Goal: Information Seeking & Learning: Learn about a topic

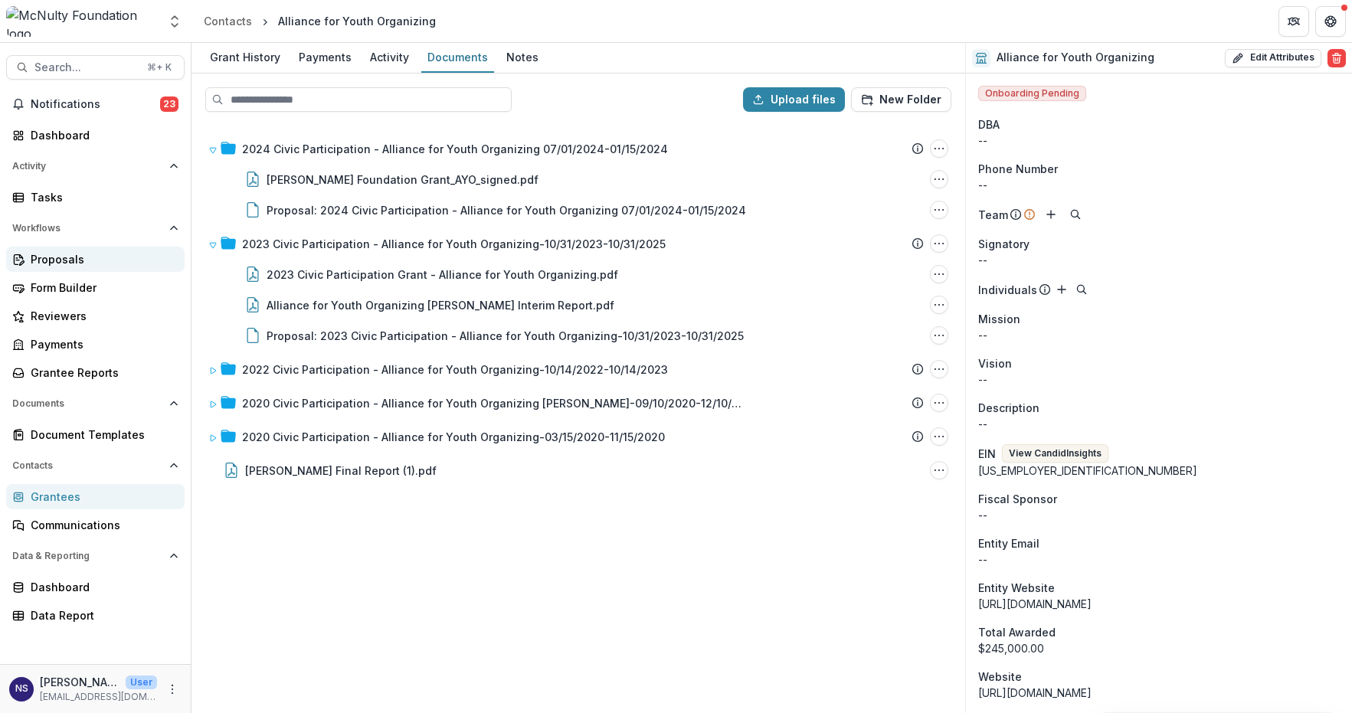
click at [90, 257] on div "Proposals" at bounding box center [102, 259] width 142 height 16
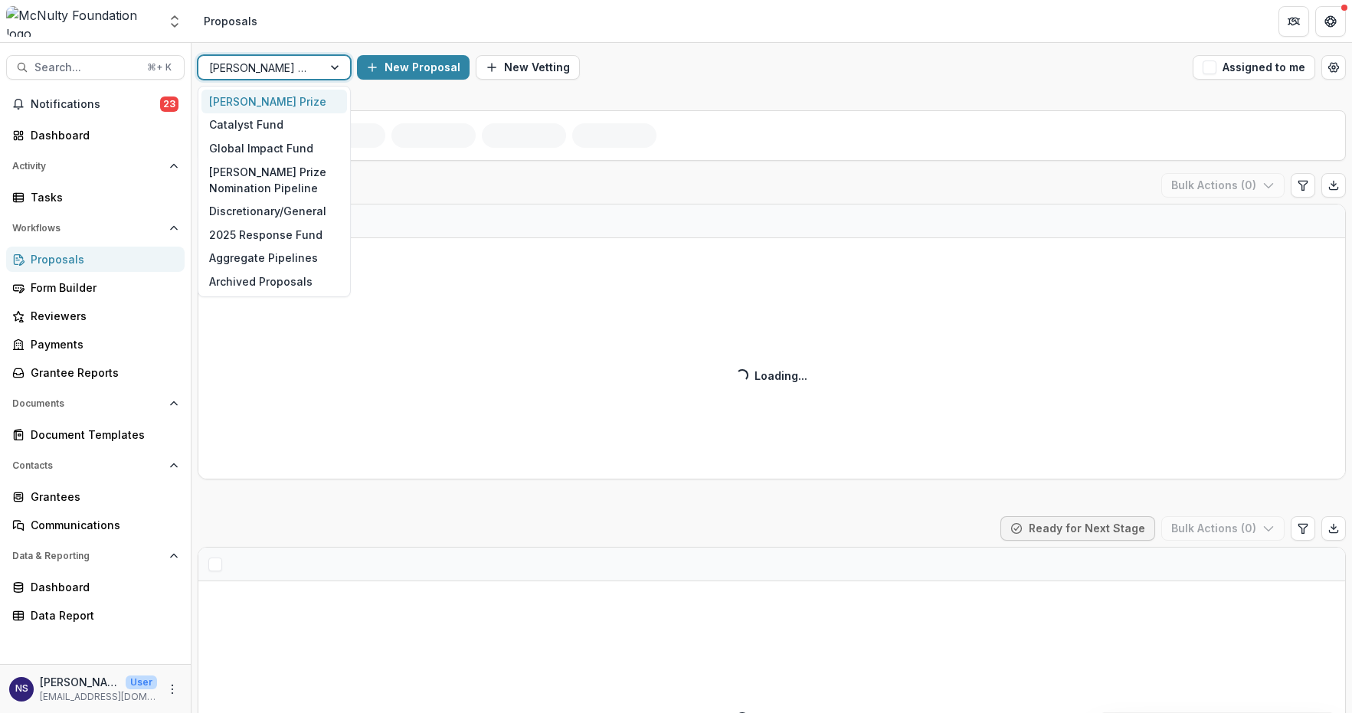
click at [297, 119] on div "Catalyst Fund" at bounding box center [273, 125] width 145 height 24
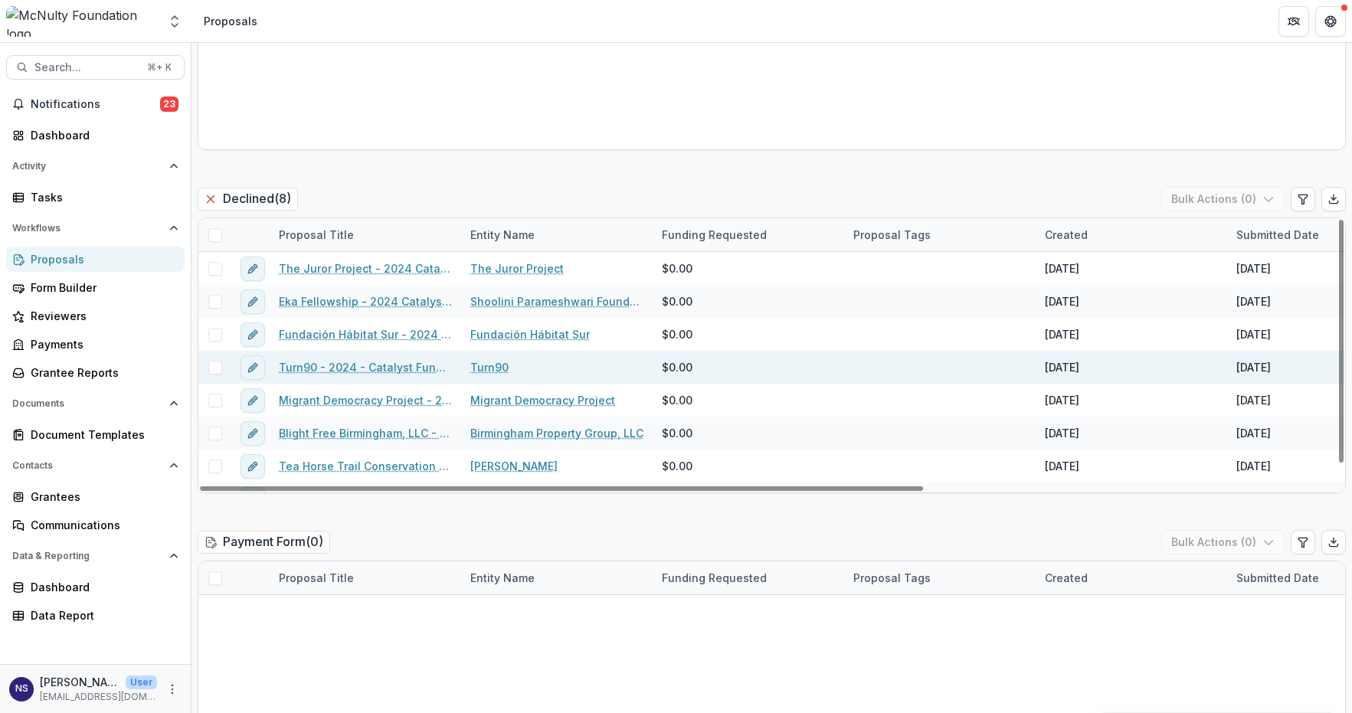
scroll to position [23, 0]
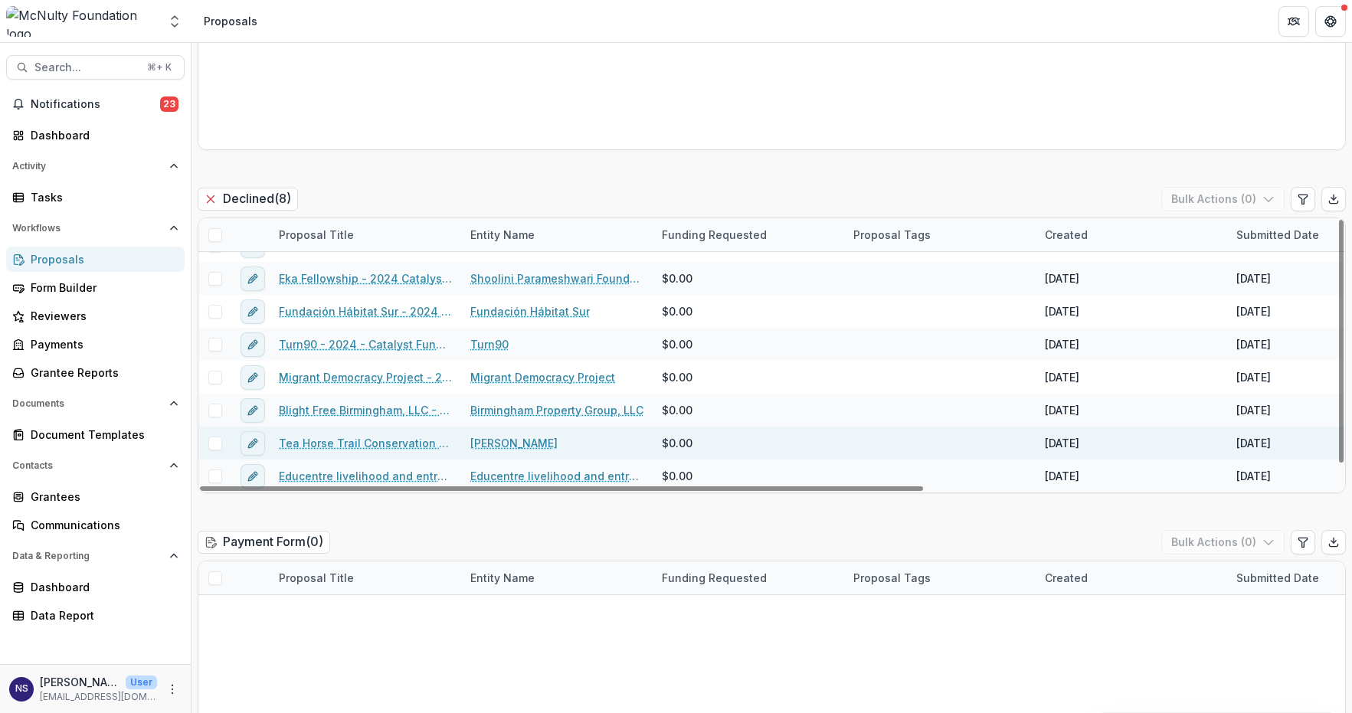
click at [361, 444] on link "Tea Horse Trail Conservation - 2024 Catalyst Fund Application" at bounding box center [365, 443] width 173 height 16
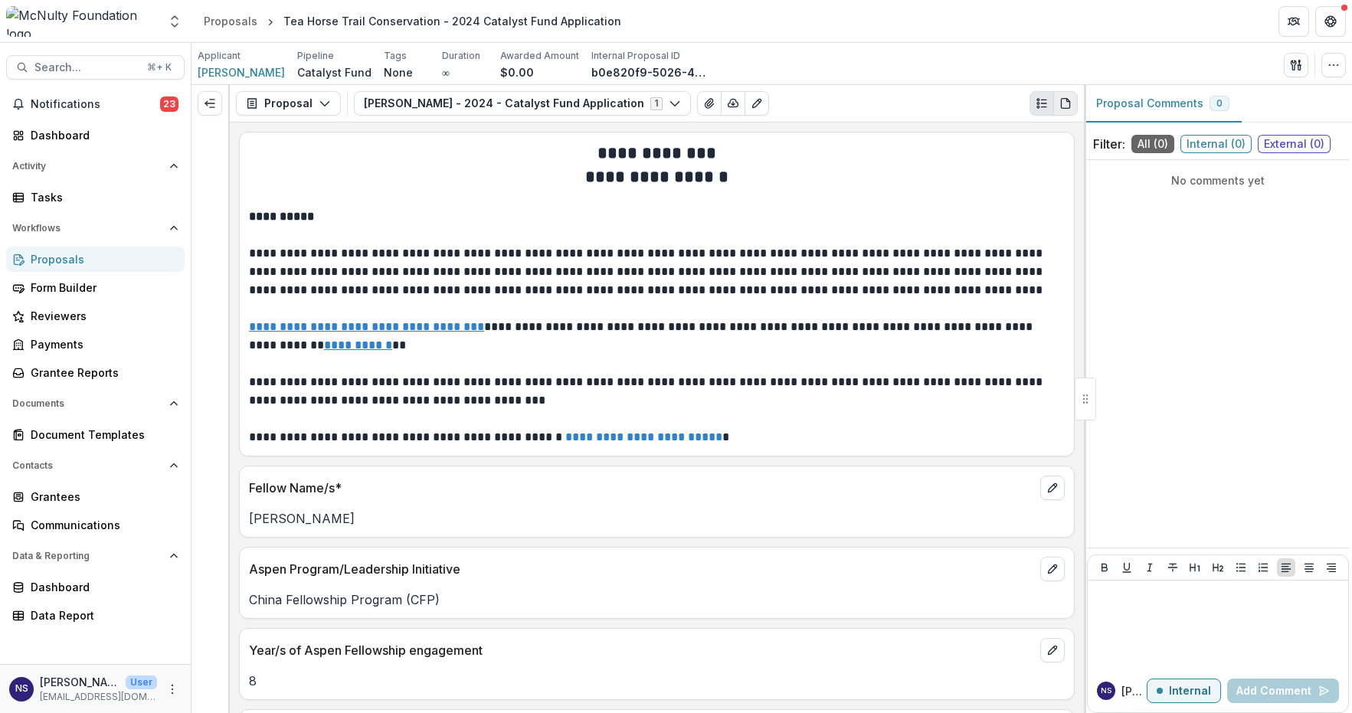
click at [1063, 103] on icon "PDF view" at bounding box center [1065, 103] width 12 height 12
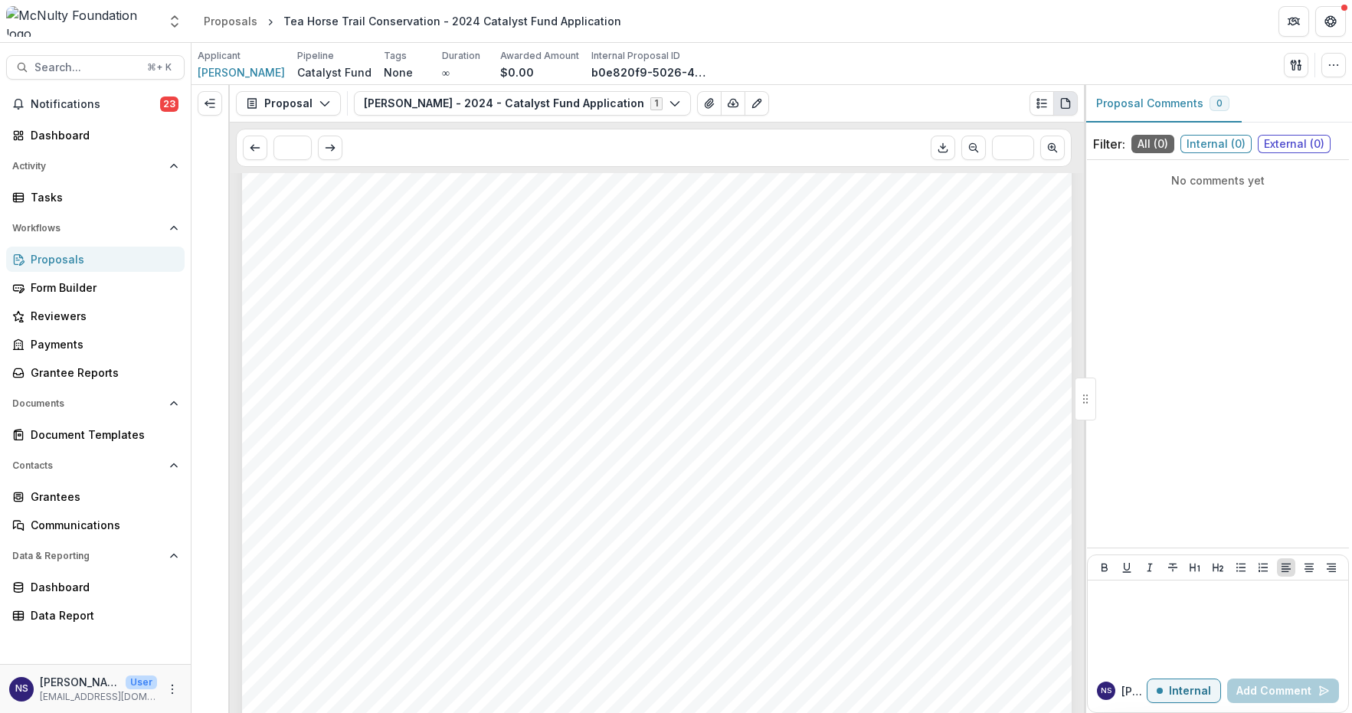
scroll to position [6500, 0]
click at [246, 25] on div "Proposals" at bounding box center [231, 21] width 54 height 16
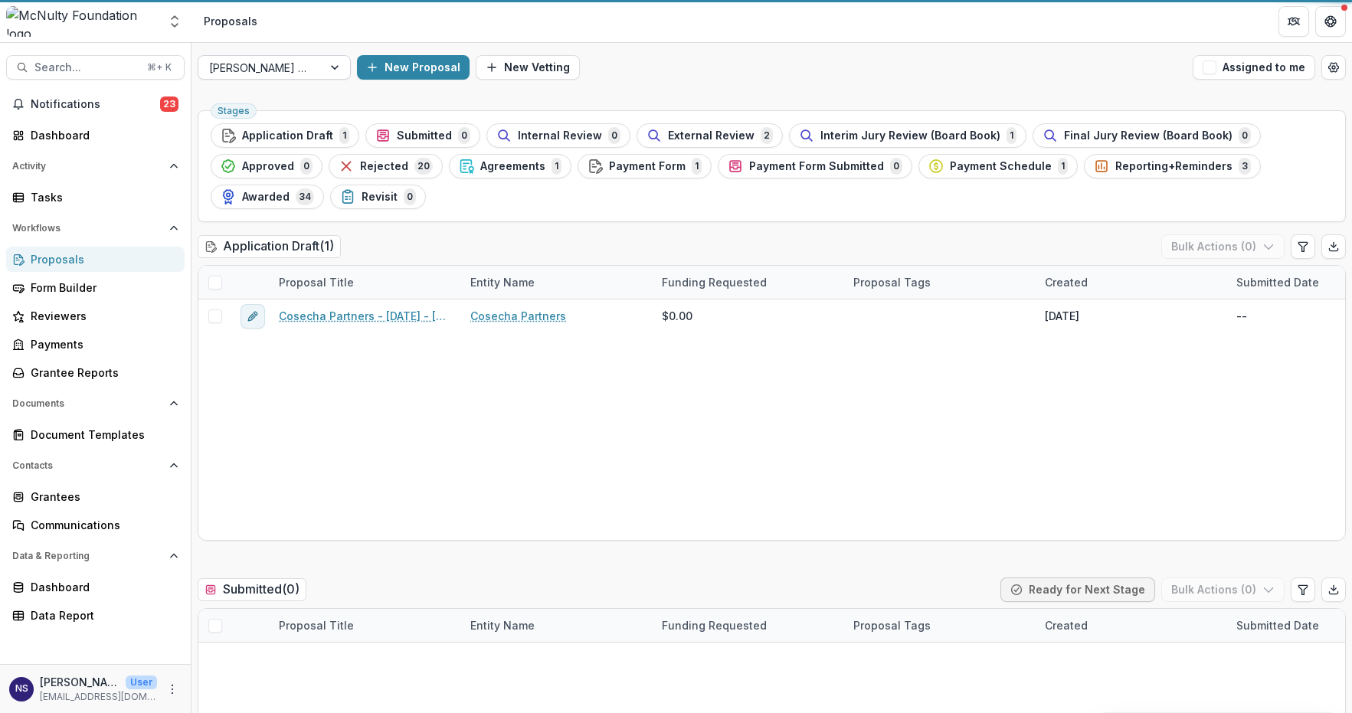
click at [332, 70] on div at bounding box center [336, 67] width 28 height 23
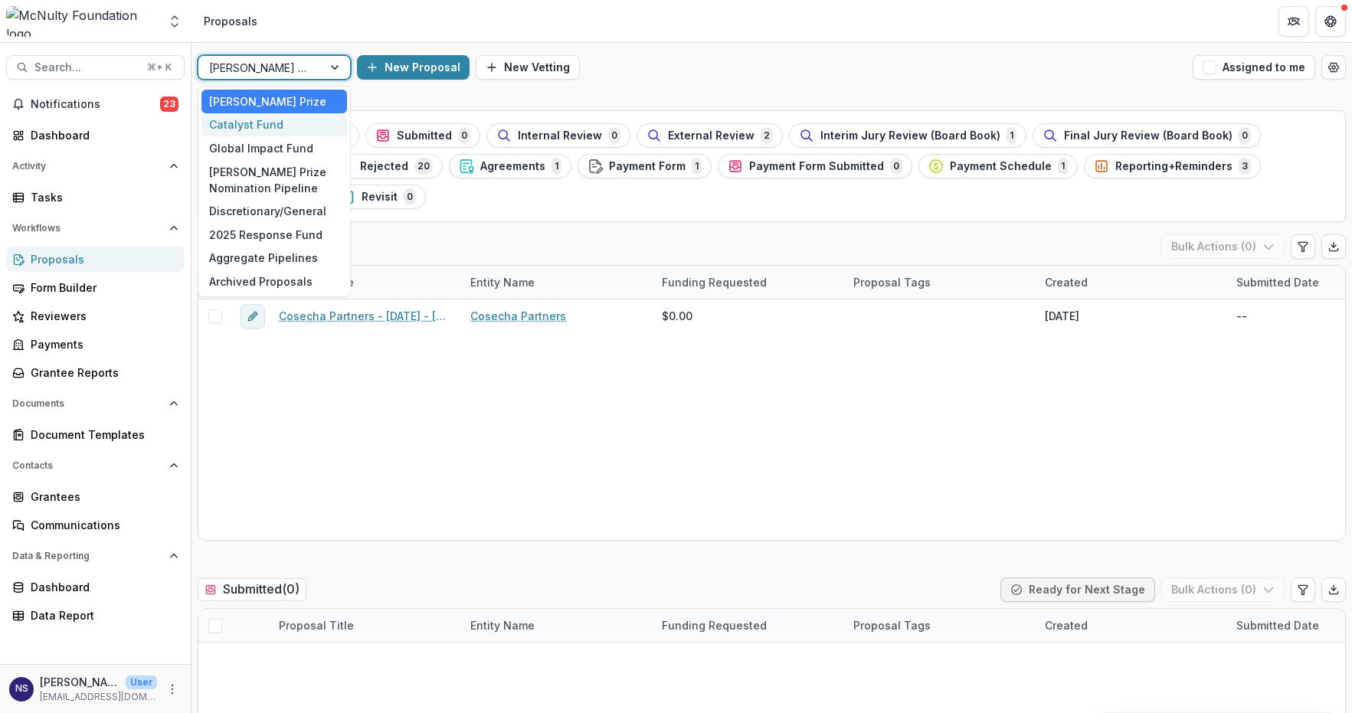
drag, startPoint x: 273, startPoint y: 132, endPoint x: 313, endPoint y: 55, distance: 87.0
click at [273, 132] on div "Catalyst Fund" at bounding box center [273, 125] width 145 height 24
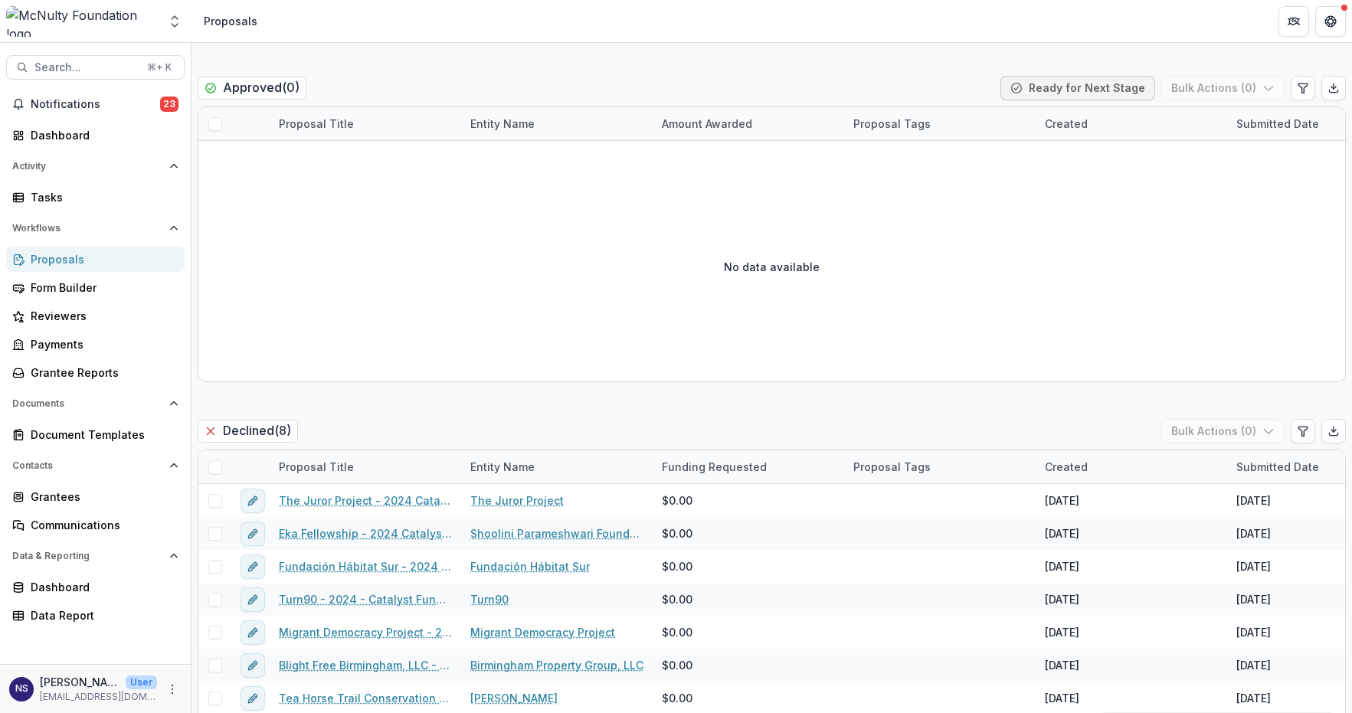
scroll to position [1515, 0]
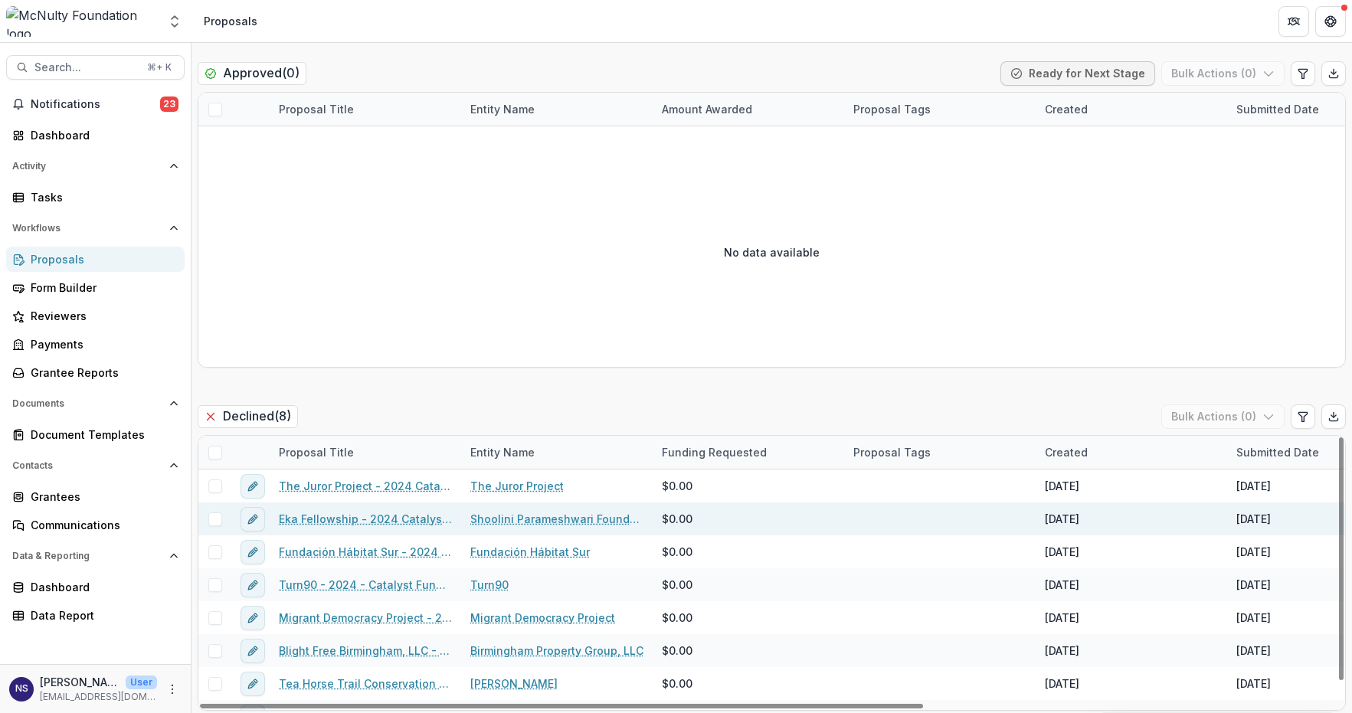
click at [366, 520] on link "Eka Fellowship - 2024 Catalyst Fund Application" at bounding box center [365, 519] width 173 height 16
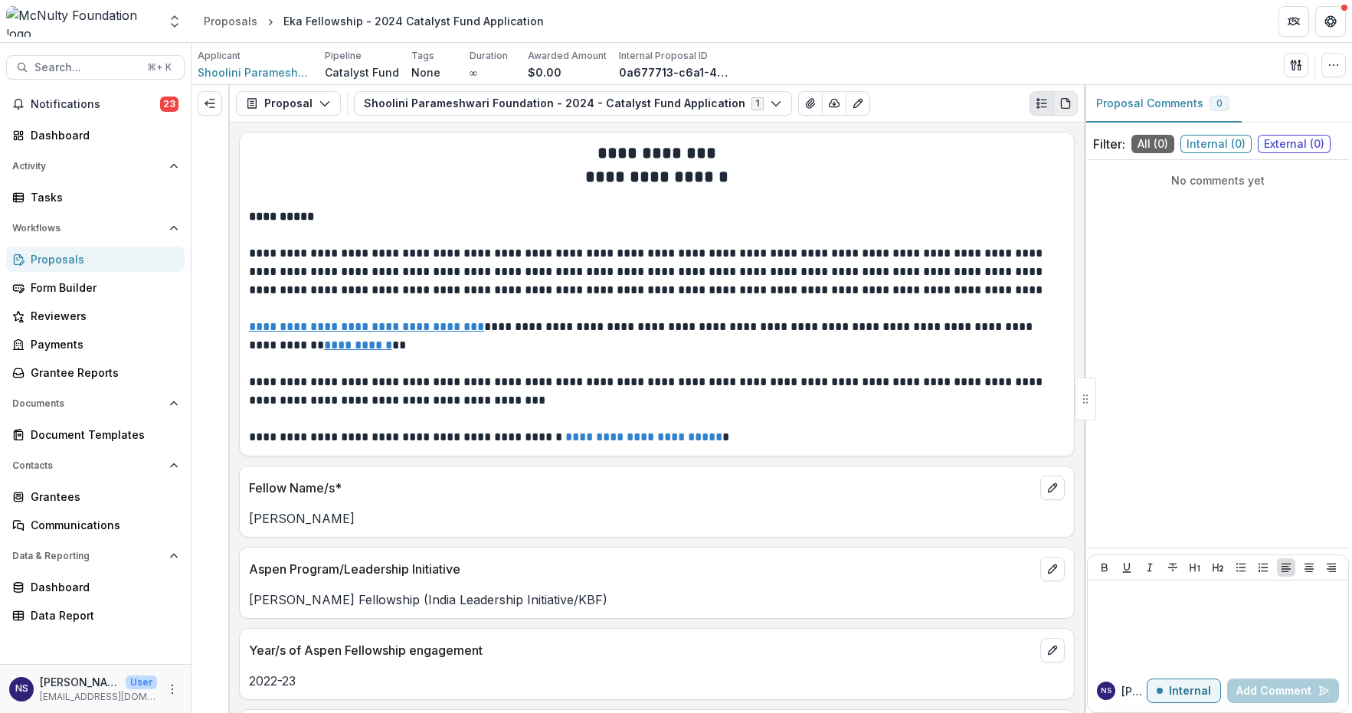
click at [1074, 103] on button "PDF view" at bounding box center [1065, 103] width 25 height 25
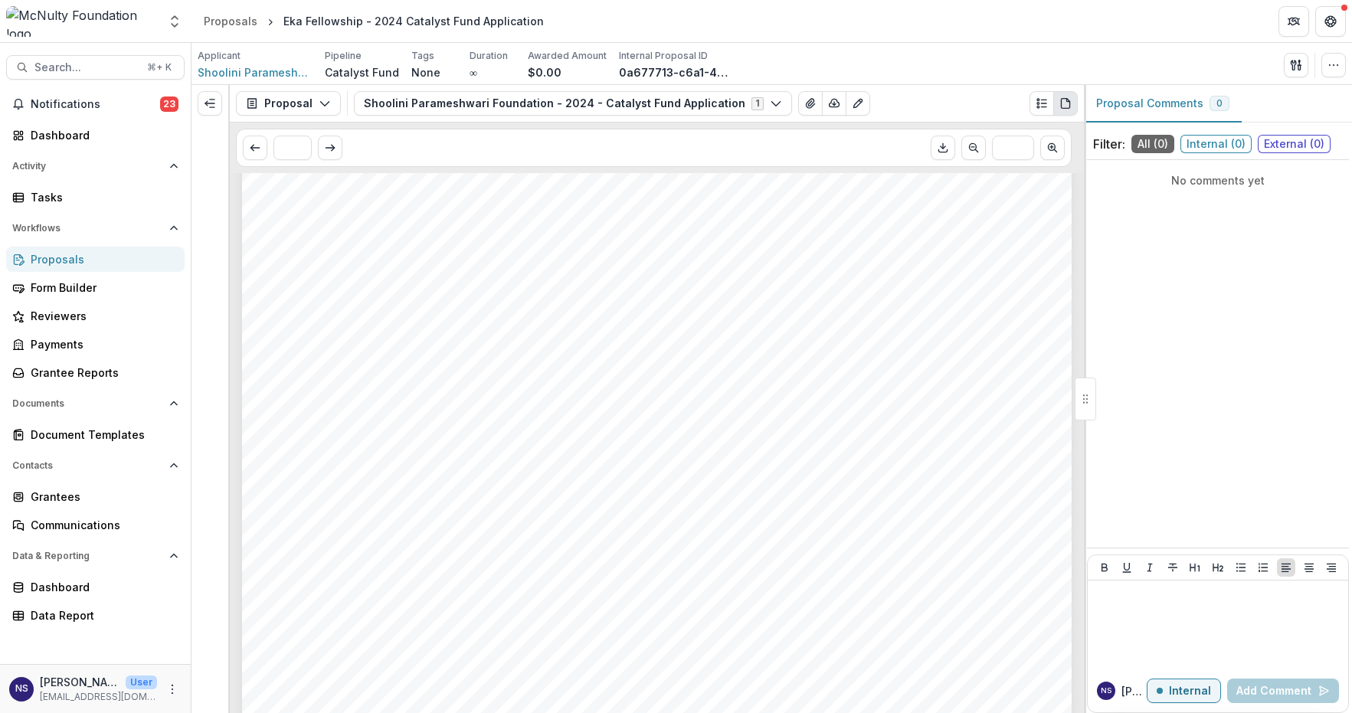
scroll to position [7364, 0]
